Goal: Task Accomplishment & Management: Complete application form

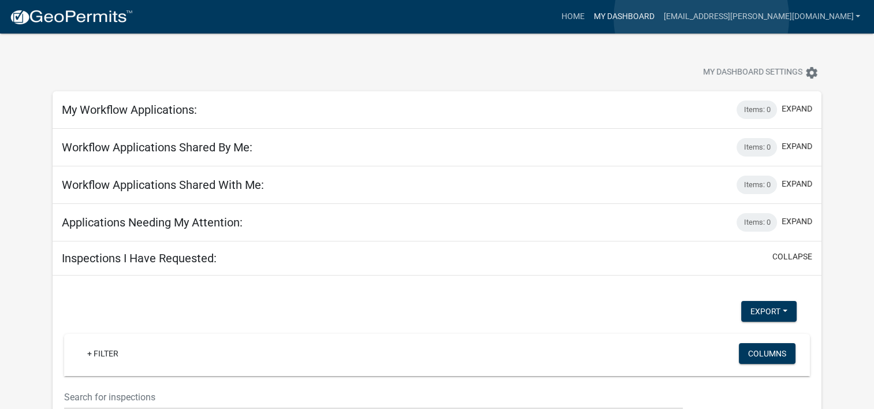
click at [659, 18] on link "My Dashboard" at bounding box center [624, 17] width 70 height 22
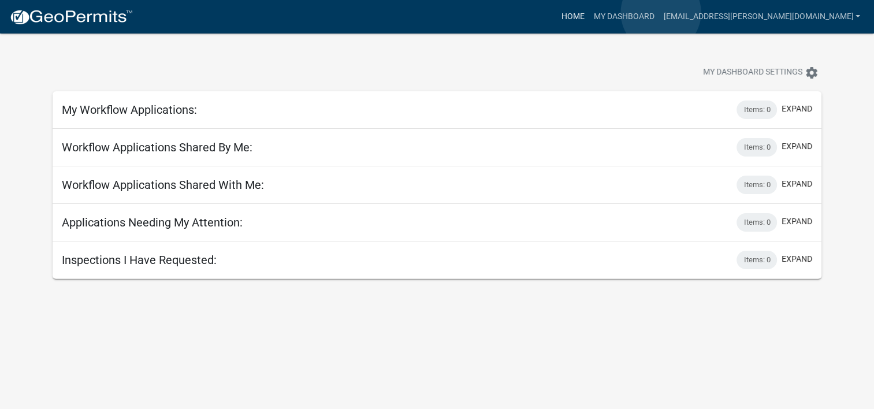
click at [589, 13] on link "Home" at bounding box center [572, 17] width 32 height 22
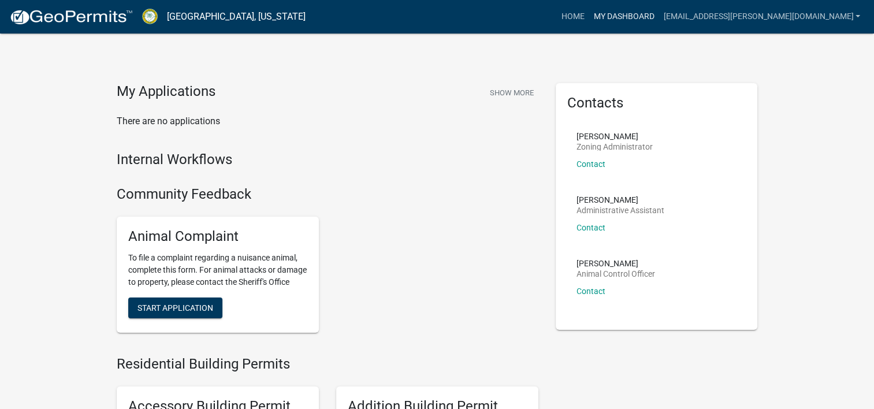
click at [659, 14] on link "My Dashboard" at bounding box center [624, 17] width 70 height 22
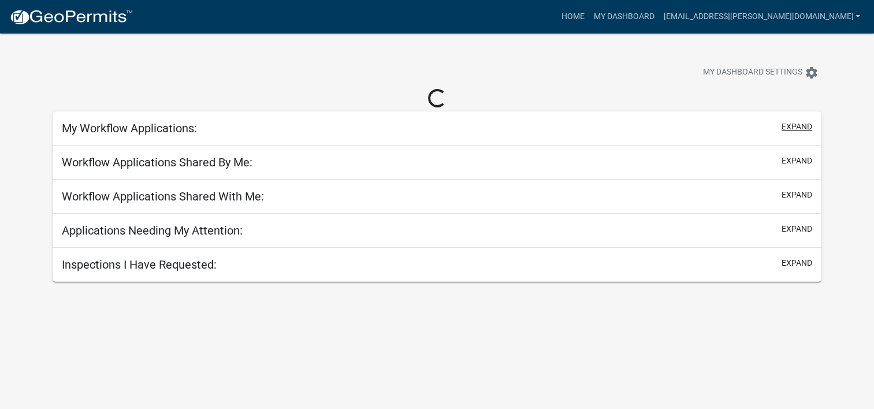
drag, startPoint x: 800, startPoint y: 134, endPoint x: 790, endPoint y: 122, distance: 15.6
click at [790, 122] on div "expand" at bounding box center [794, 128] width 35 height 15
click at [790, 122] on button "expand" at bounding box center [797, 127] width 31 height 12
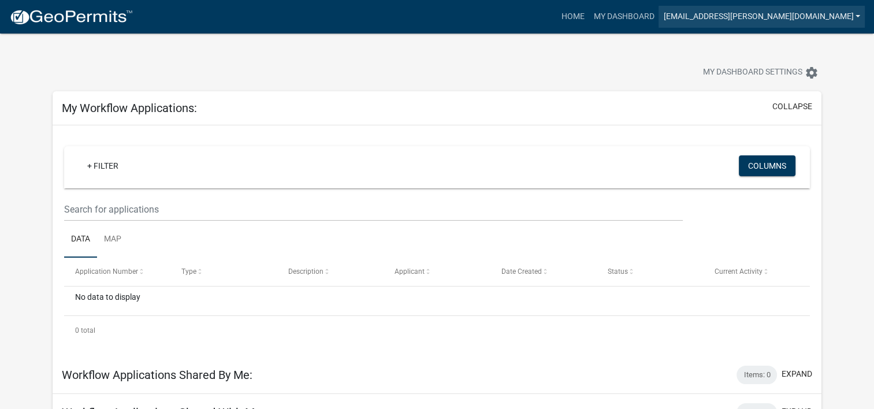
click at [832, 21] on link "[EMAIL_ADDRESS][PERSON_NAME][DOMAIN_NAME]" at bounding box center [762, 17] width 206 height 22
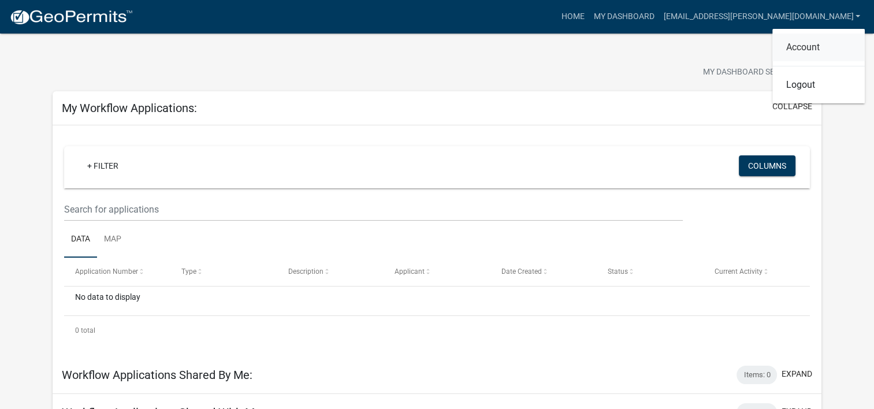
click at [817, 50] on link "Account" at bounding box center [818, 48] width 92 height 28
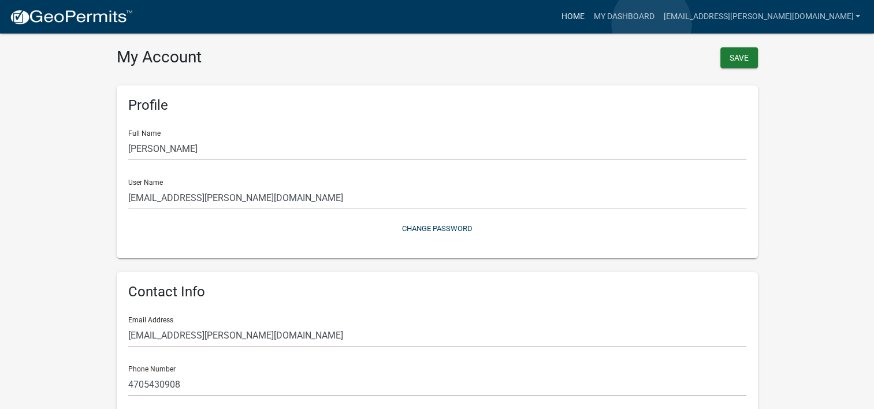
click at [589, 24] on link "Home" at bounding box center [572, 17] width 32 height 22
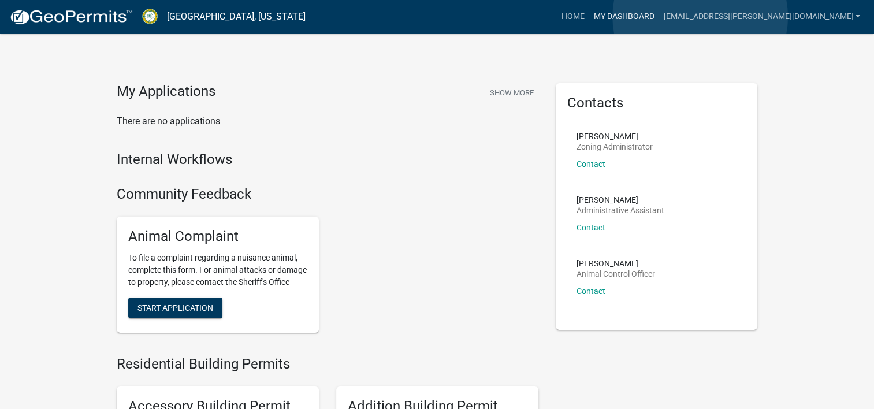
click at [659, 17] on link "My Dashboard" at bounding box center [624, 17] width 70 height 22
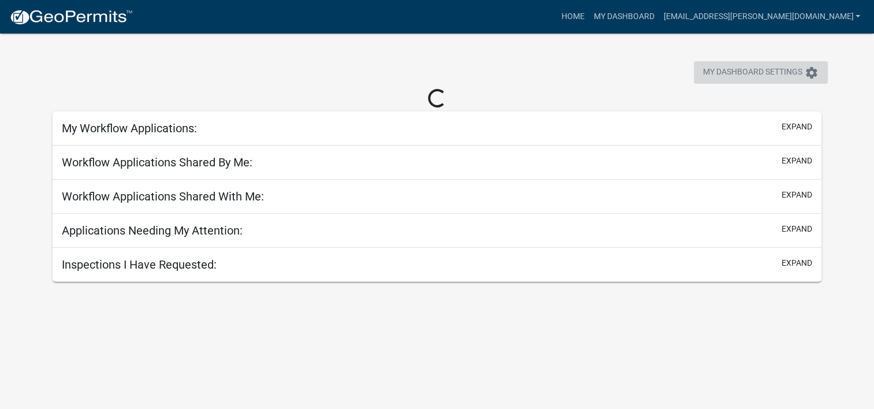
click at [823, 67] on button "My Dashboard Settings settings" at bounding box center [761, 72] width 134 height 23
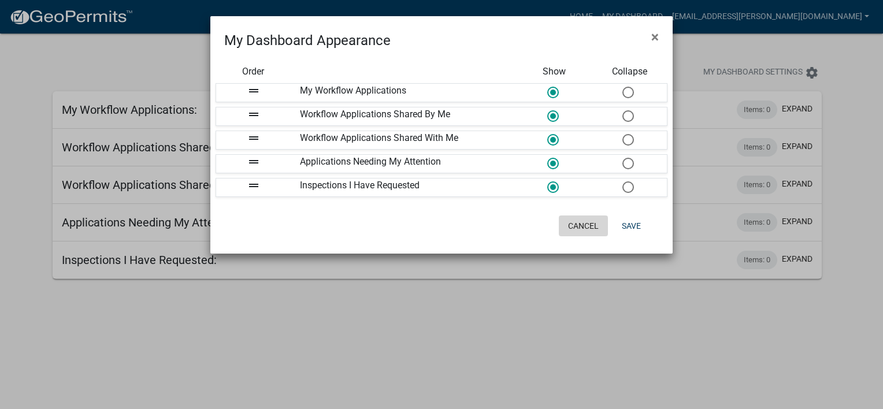
click at [575, 223] on button "Cancel" at bounding box center [583, 225] width 49 height 21
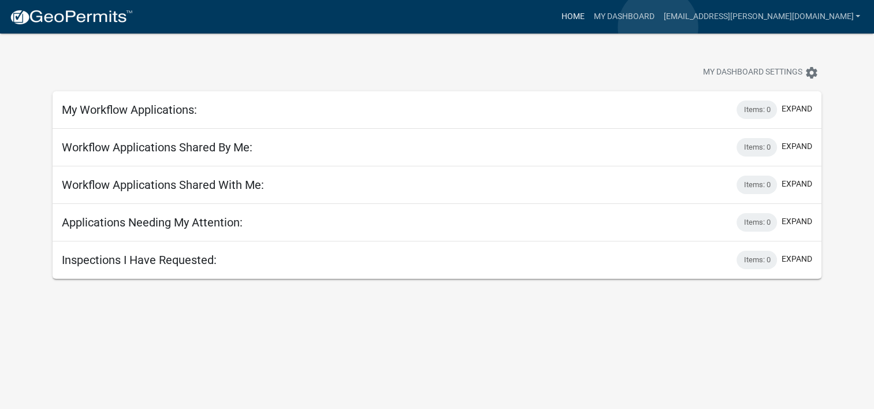
click at [589, 27] on link "Home" at bounding box center [572, 17] width 32 height 22
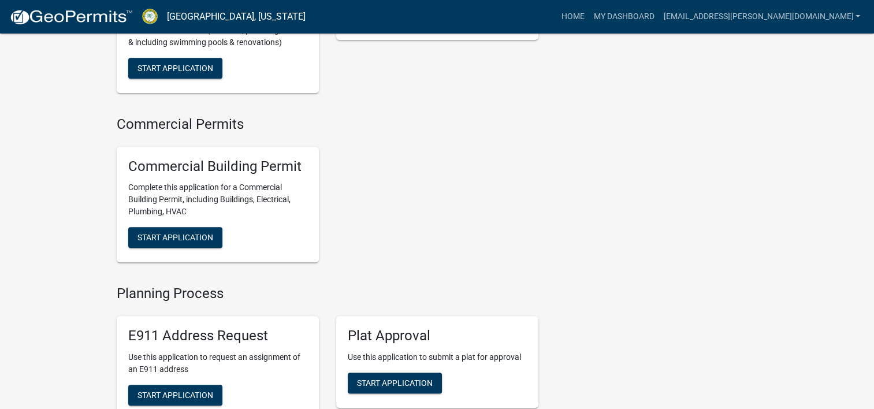
scroll to position [701, 0]
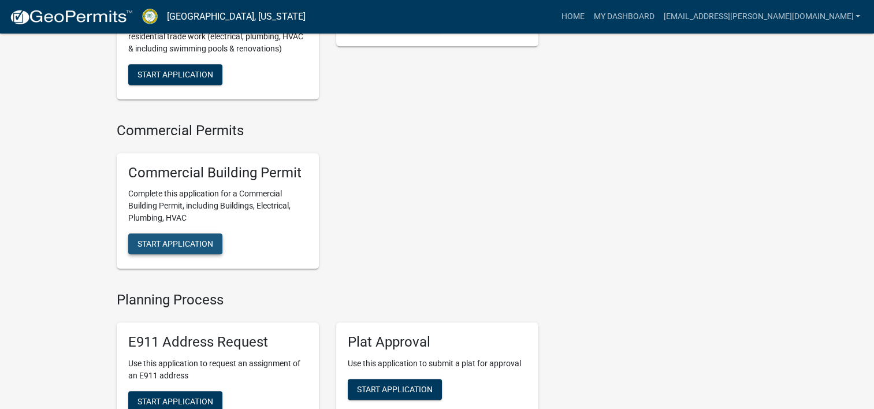
click at [215, 253] on button "Start Application" at bounding box center [175, 243] width 94 height 21
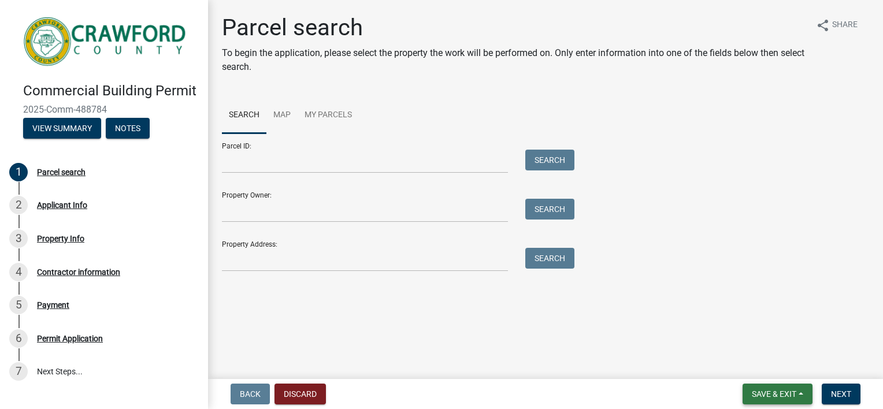
click at [774, 393] on span "Save & Exit" at bounding box center [774, 393] width 44 height 9
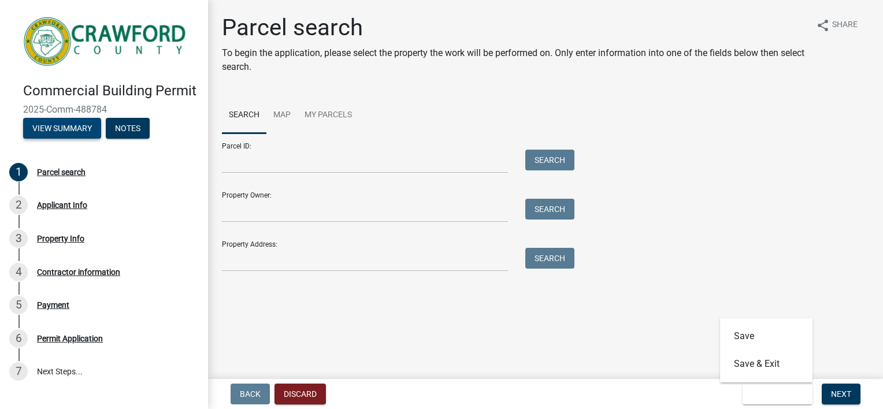
click at [46, 137] on button "View Summary" at bounding box center [62, 128] width 78 height 21
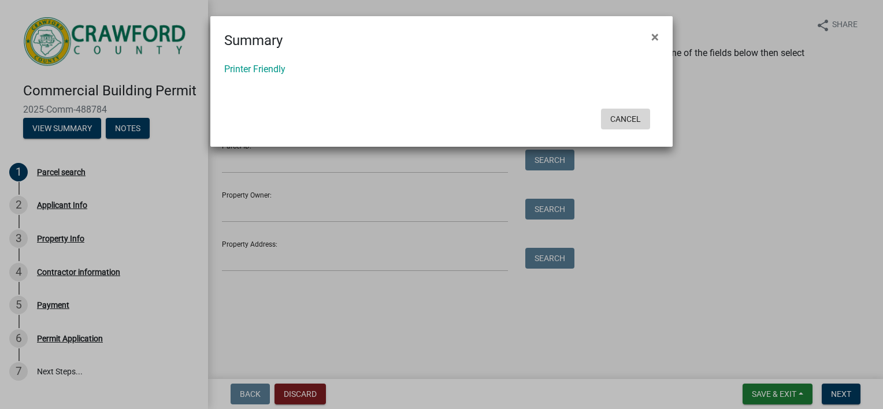
click at [634, 118] on button "Cancel" at bounding box center [625, 119] width 49 height 21
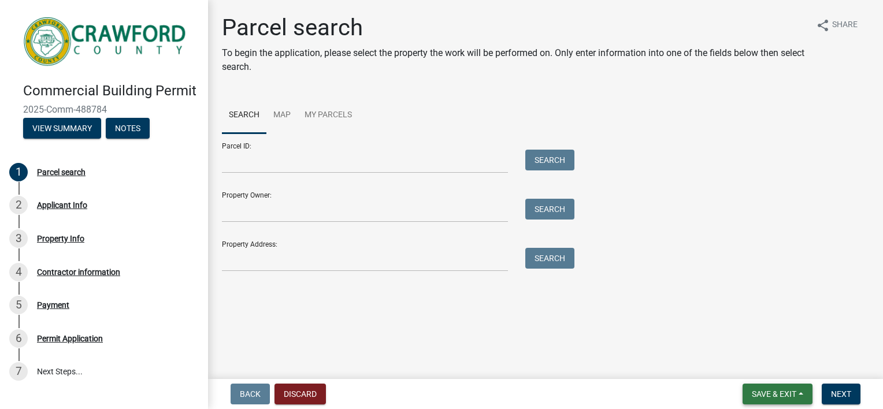
click at [763, 397] on span "Save & Exit" at bounding box center [774, 393] width 44 height 9
click at [742, 356] on button "Save & Exit" at bounding box center [766, 364] width 92 height 28
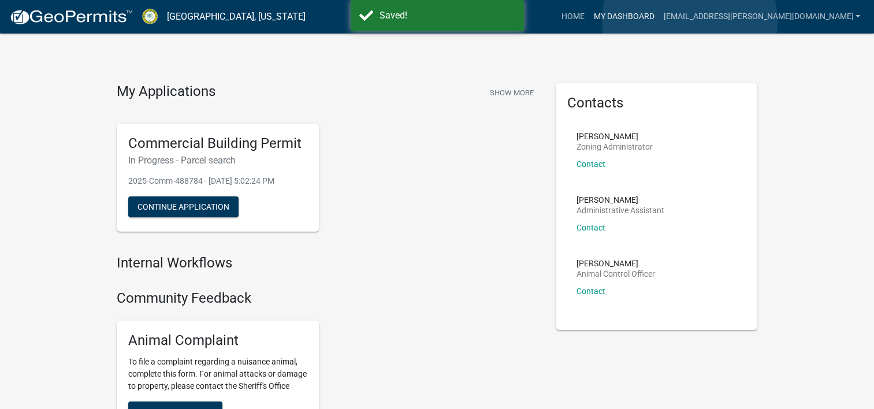
click at [659, 21] on link "My Dashboard" at bounding box center [624, 17] width 70 height 22
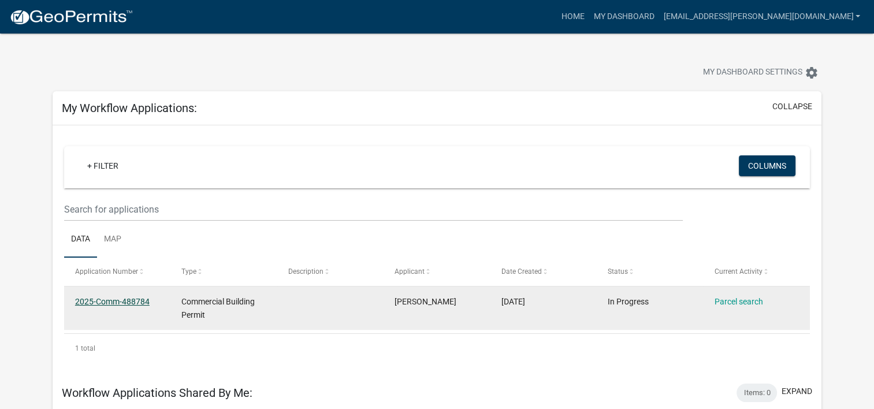
click at [130, 305] on link "2025-Comm-488784" at bounding box center [112, 301] width 75 height 9
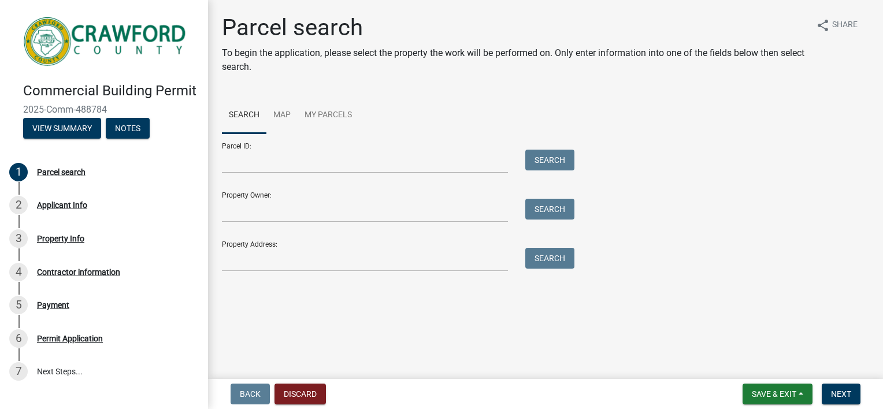
click at [350, 184] on div "Property Owner: Search" at bounding box center [395, 203] width 347 height 40
click at [352, 169] on input "Parcel ID:" at bounding box center [365, 162] width 286 height 24
drag, startPoint x: 351, startPoint y: 162, endPoint x: 368, endPoint y: 168, distance: 17.7
paste input "C070 063"
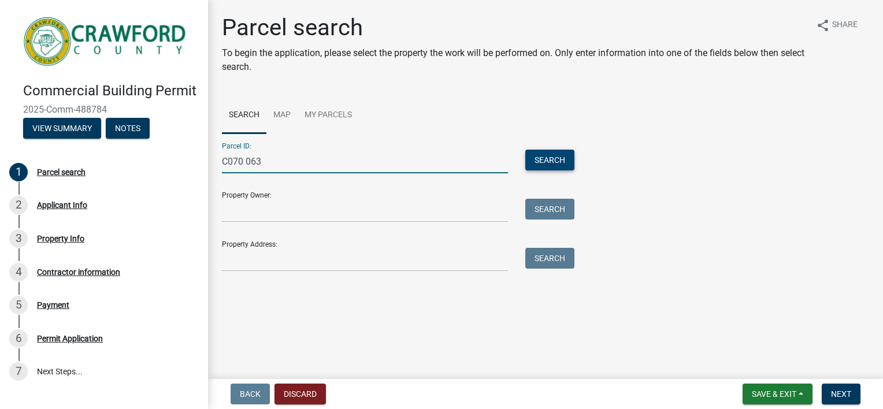
type input "C070 063"
click at [557, 150] on button "Search" at bounding box center [549, 160] width 49 height 21
